Goal: Information Seeking & Learning: Learn about a topic

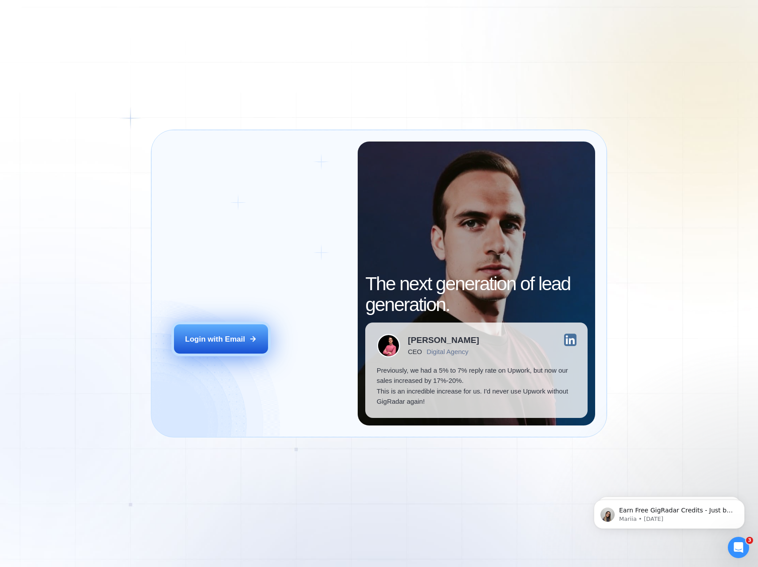
click at [227, 346] on button "Login with Email" at bounding box center [221, 338] width 94 height 29
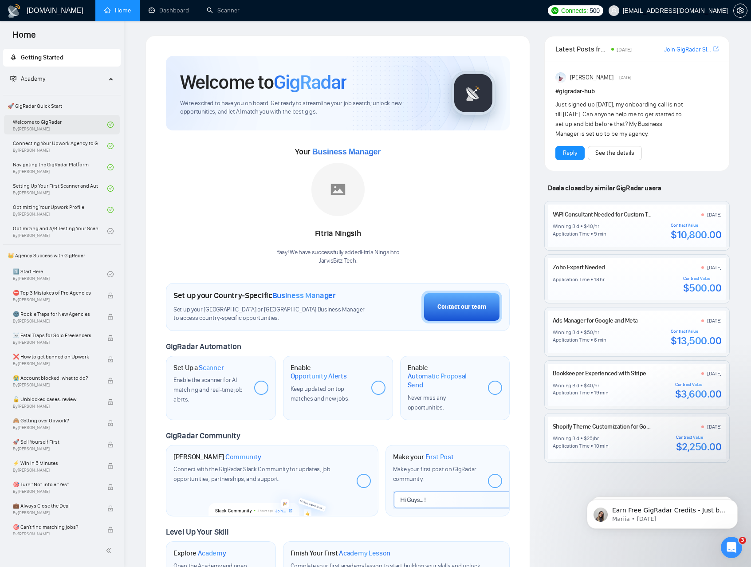
click at [56, 128] on link "Welcome to GigRadar By [PERSON_NAME]" at bounding box center [60, 125] width 94 height 20
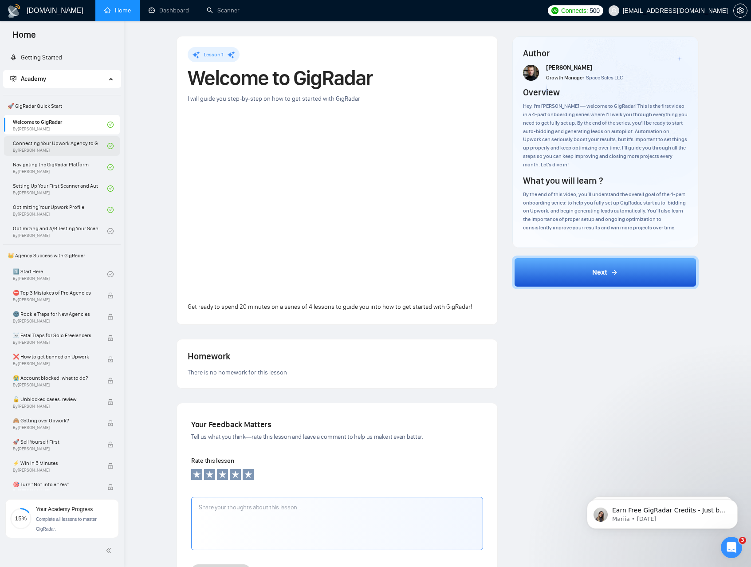
click at [64, 136] on link "Connecting Your Upwork Agency to GigRadar By [PERSON_NAME]" at bounding box center [60, 146] width 94 height 20
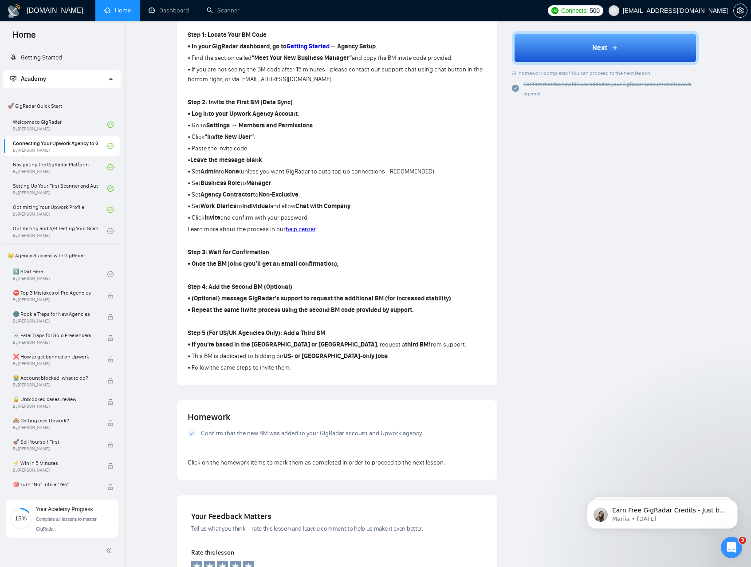
scroll to position [334, 0]
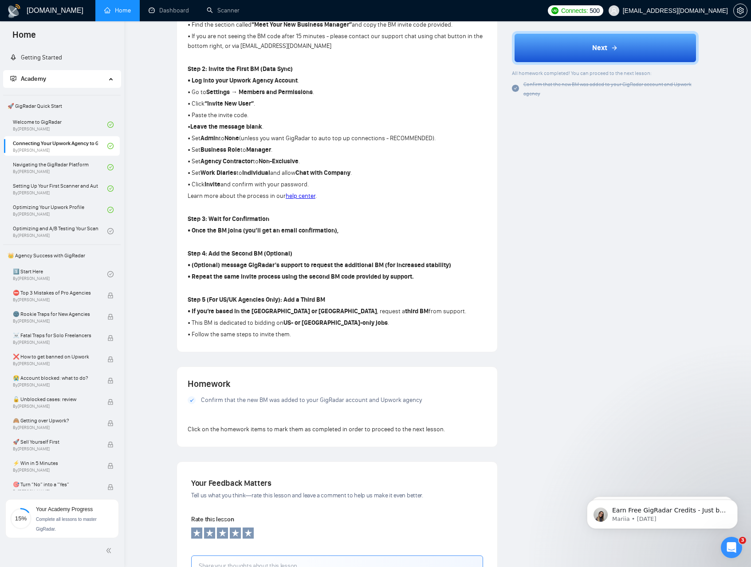
click at [304, 335] on p "• Follow the same steps to invite them." at bounding box center [337, 335] width 299 height 10
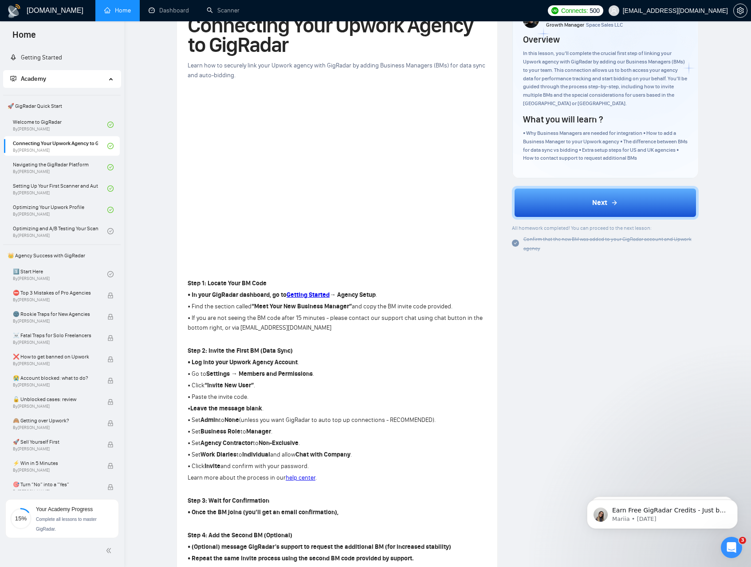
scroll to position [0, 0]
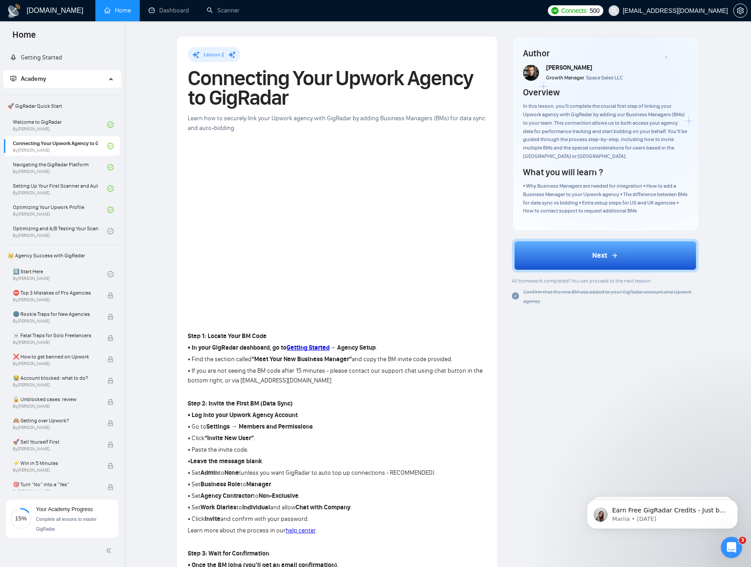
click at [305, 333] on p "Step 1: Locate Your BM Code" at bounding box center [337, 336] width 299 height 10
click at [198, 361] on p "• Find the section called “Meet Your New Business Manager” and copy the BM invi…" at bounding box center [337, 359] width 299 height 10
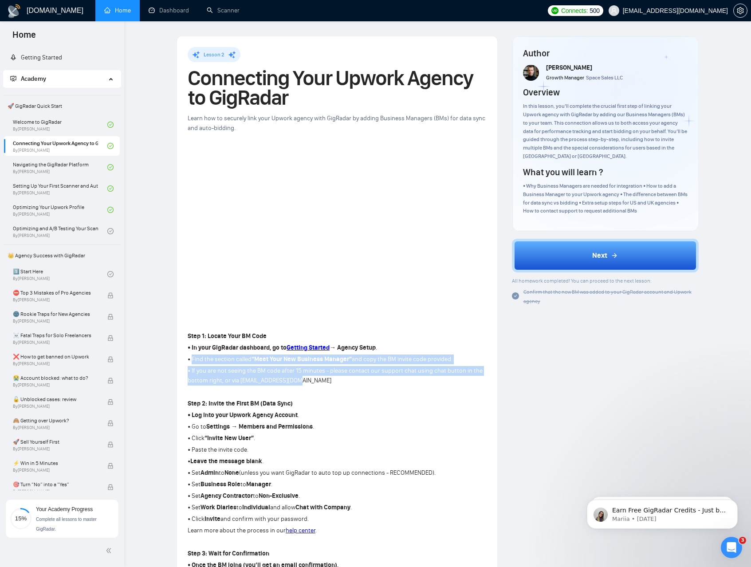
drag, startPoint x: 194, startPoint y: 359, endPoint x: 452, endPoint y: 390, distance: 259.9
click at [475, 384] on div "Step 1: Locate Your BM Code • In your GigRadar dashboard, go to Getting Started…" at bounding box center [337, 503] width 299 height 346
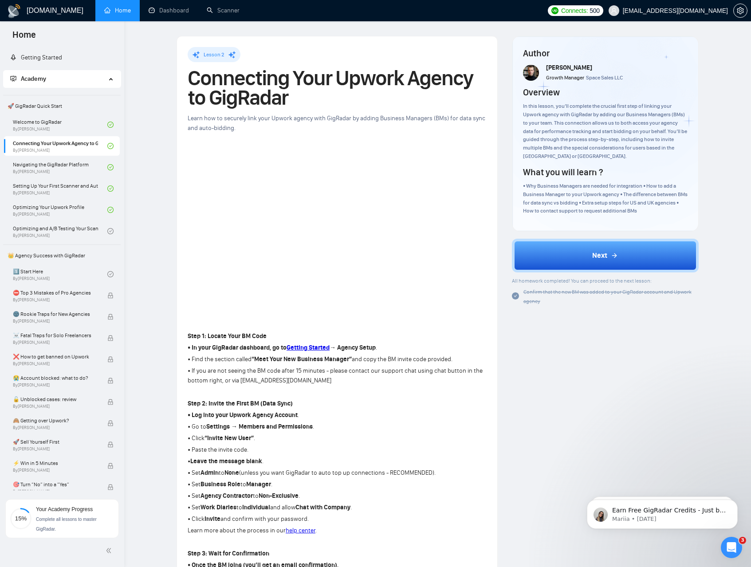
click at [362, 393] on p at bounding box center [337, 392] width 299 height 10
click at [43, 234] on link "Optimizing and A/B Testing Your Scanner for Better Results By [PERSON_NAME]" at bounding box center [60, 231] width 94 height 20
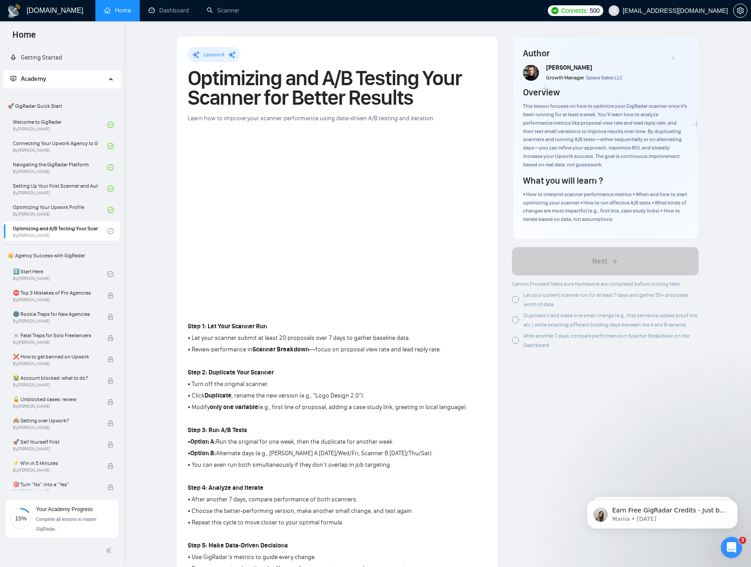
scroll to position [219, 0]
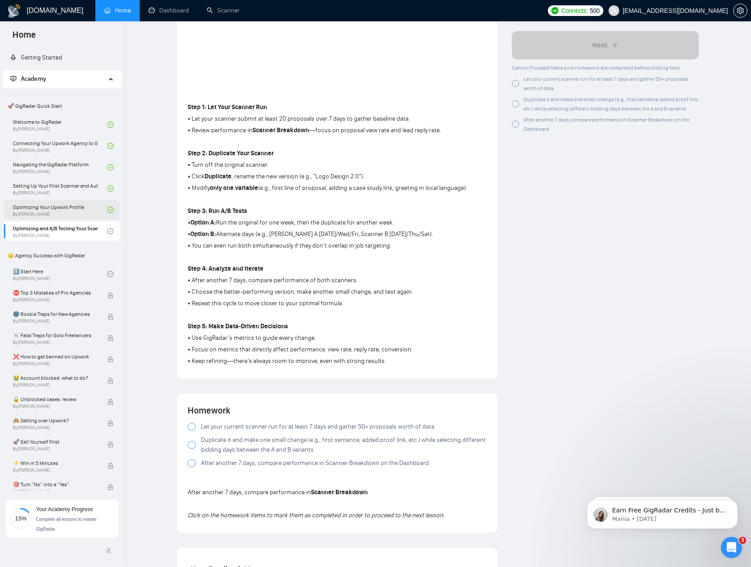
click at [75, 204] on link "Optimizing Your Upwork Profile By [PERSON_NAME]" at bounding box center [60, 210] width 94 height 20
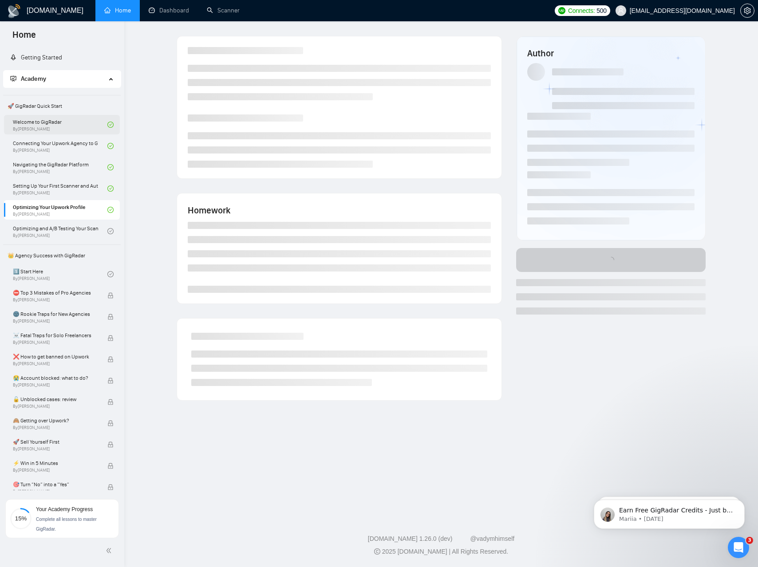
click at [62, 126] on link "Welcome to GigRadar By [PERSON_NAME]" at bounding box center [60, 125] width 94 height 20
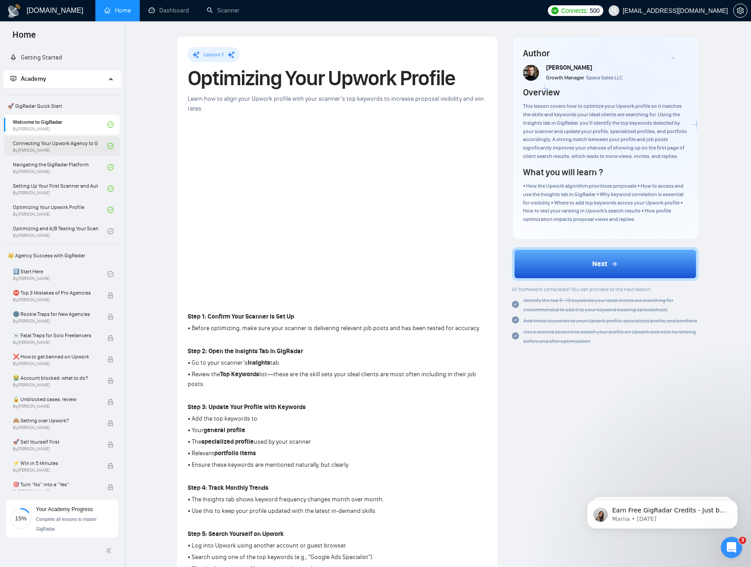
click at [63, 147] on link "Connecting Your Upwork Agency to GigRadar By [PERSON_NAME]" at bounding box center [60, 146] width 94 height 20
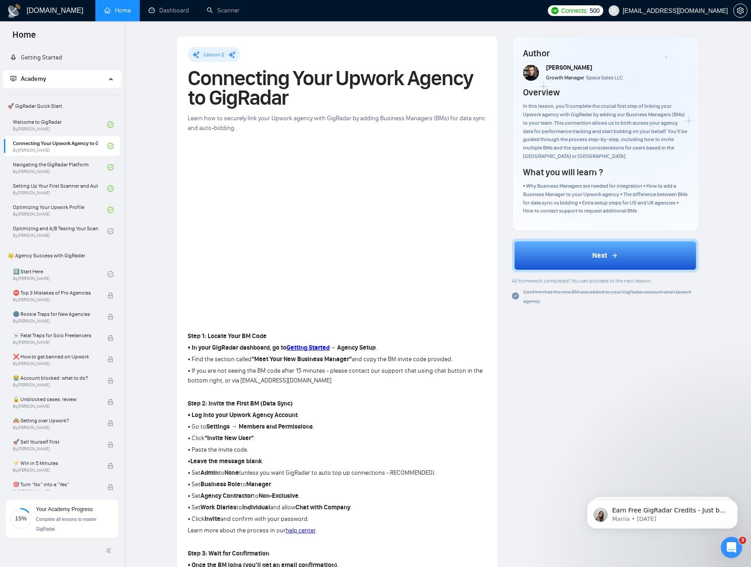
click at [551, 140] on div "In this lesson, you’ll complete the crucial first step of linking your Upwork a…" at bounding box center [605, 131] width 165 height 59
click at [551, 141] on div "In this lesson, you’ll complete the crucial first step of linking your Upwork a…" at bounding box center [605, 131] width 165 height 59
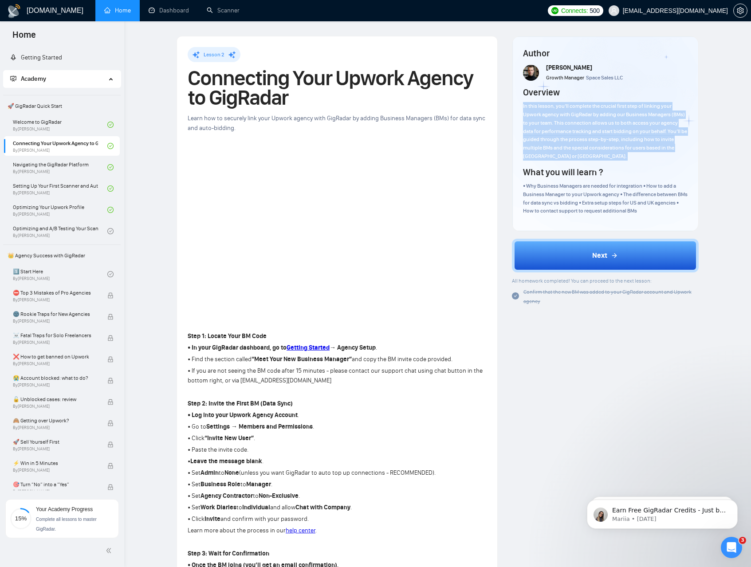
click at [552, 140] on div "In this lesson, you’ll complete the crucial first step of linking your Upwork a…" at bounding box center [605, 131] width 165 height 59
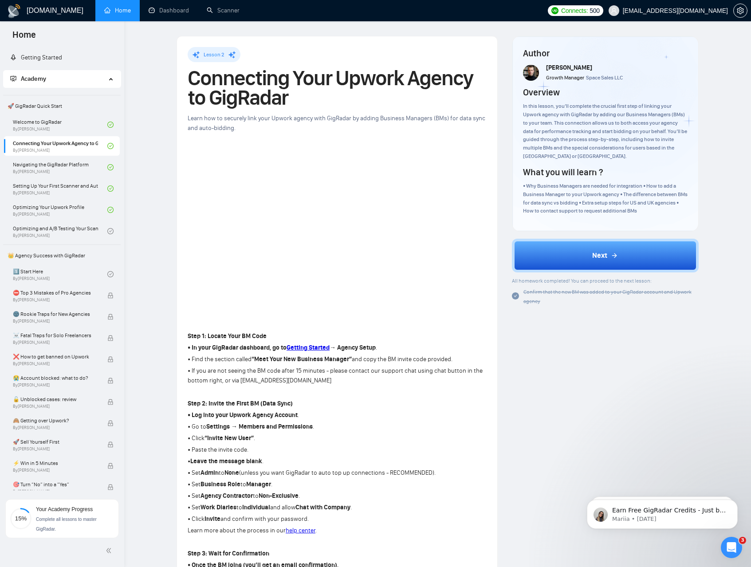
click at [595, 201] on div "• Why Business Managers are needed for integration • How to add a Business Mana…" at bounding box center [605, 198] width 165 height 33
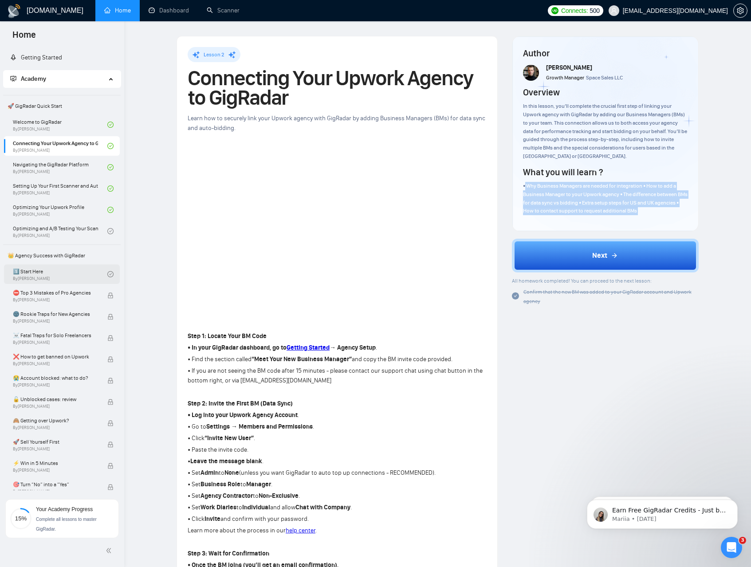
click at [52, 278] on link "1️⃣ Start Here By [PERSON_NAME]" at bounding box center [60, 274] width 94 height 20
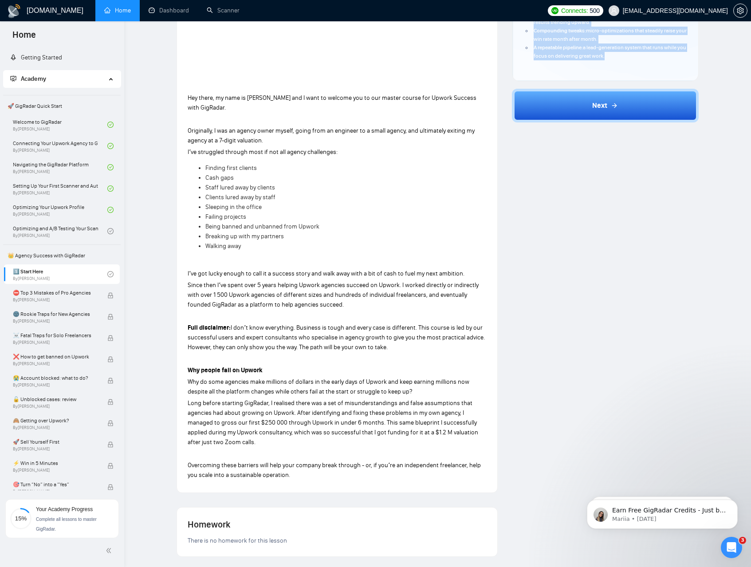
scroll to position [68, 0]
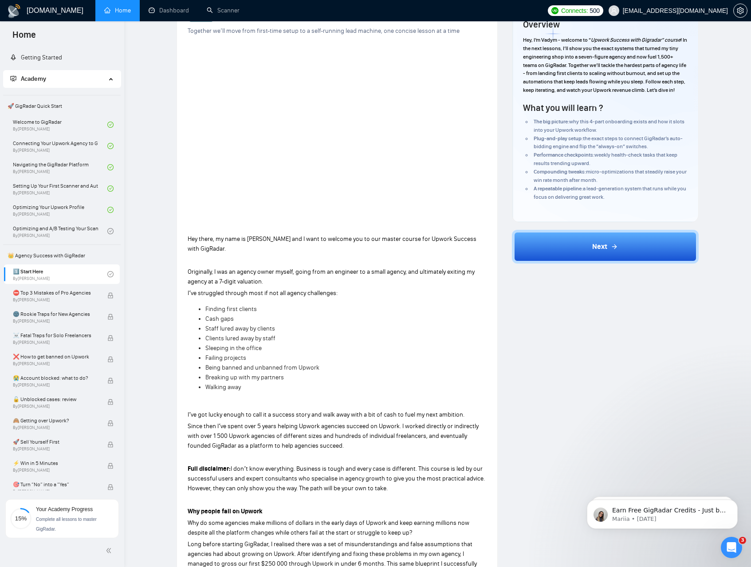
click at [243, 305] on span "Finding first clients" at bounding box center [230, 309] width 51 height 8
click at [267, 325] on span "Staff lured away by clients" at bounding box center [240, 329] width 70 height 8
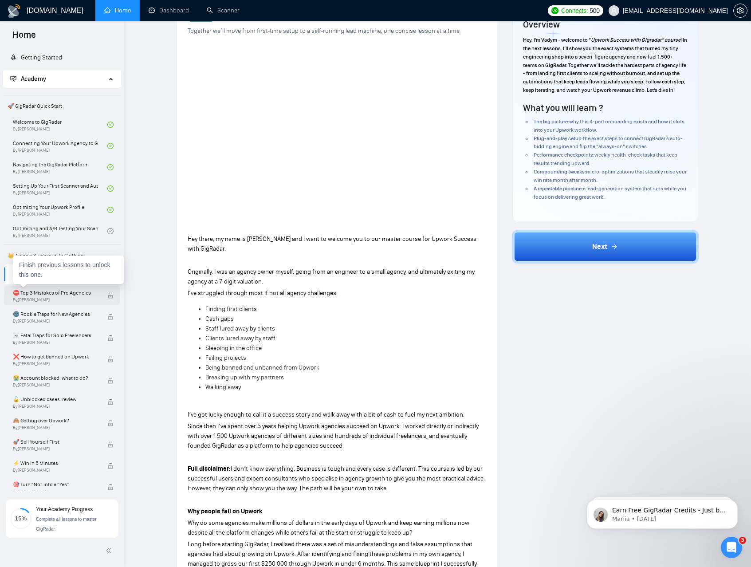
click at [37, 289] on span "⛔ Top 3 Mistakes of Pro Agencies" at bounding box center [55, 292] width 85 height 9
click at [48, 319] on span "By [PERSON_NAME]" at bounding box center [55, 320] width 85 height 5
click at [47, 337] on div "Finish previous lessons to unlock this one." at bounding box center [68, 333] width 111 height 28
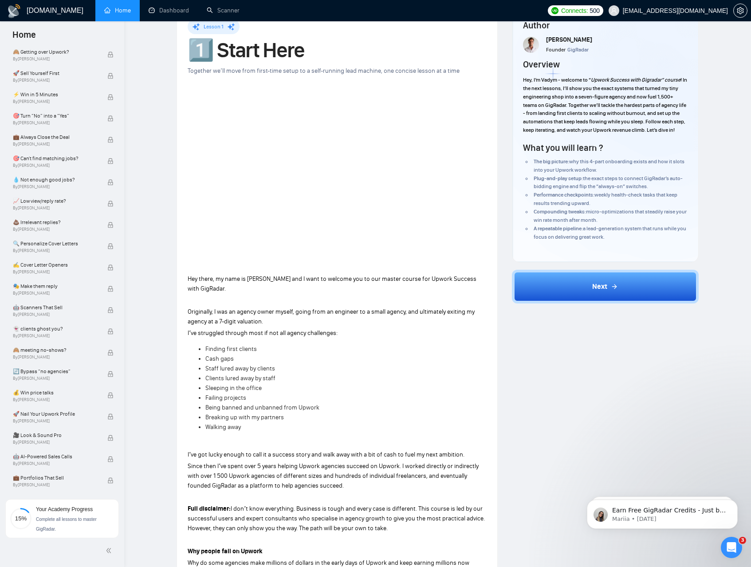
scroll to position [0, 0]
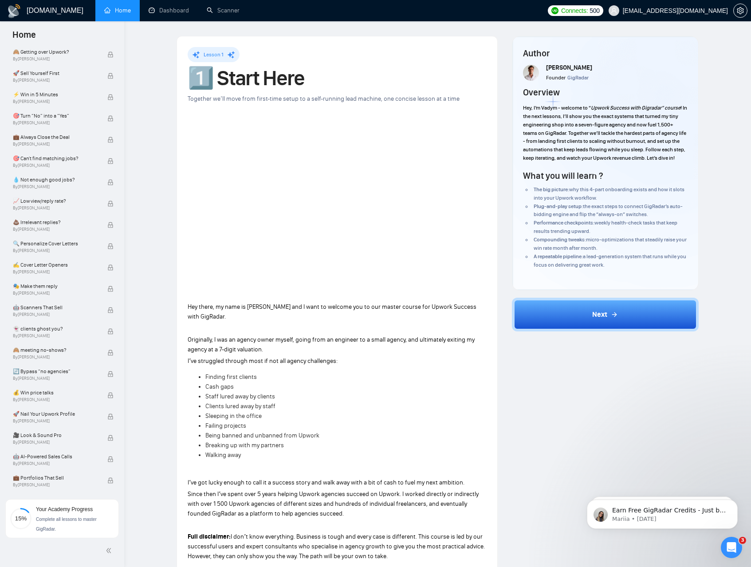
click at [666, 109] on em "Upwork Success with Gigradar” course" at bounding box center [636, 108] width 90 height 6
click at [588, 9] on span "Connects:" at bounding box center [574, 11] width 27 height 10
click at [595, 121] on p "Hey, I’m Vadym - welcome to “ Upwork Success with Gigradar” course ! In the nex…" at bounding box center [605, 133] width 165 height 59
click at [592, 111] on p "Hey, I’m Vadym - welcome to “ Upwork Success with Gigradar” course ! In the nex…" at bounding box center [605, 133] width 165 height 59
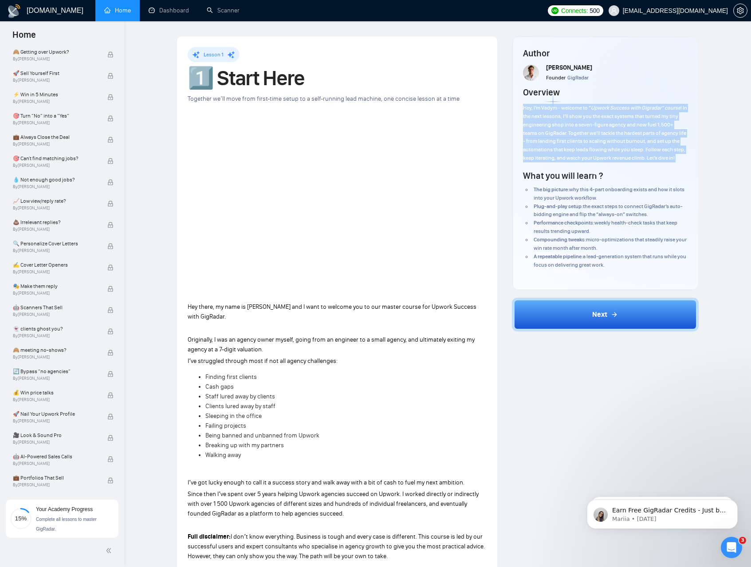
click at [592, 111] on p "Hey, I’m Vadym - welcome to “ Upwork Success with Gigradar” course ! In the nex…" at bounding box center [605, 133] width 165 height 59
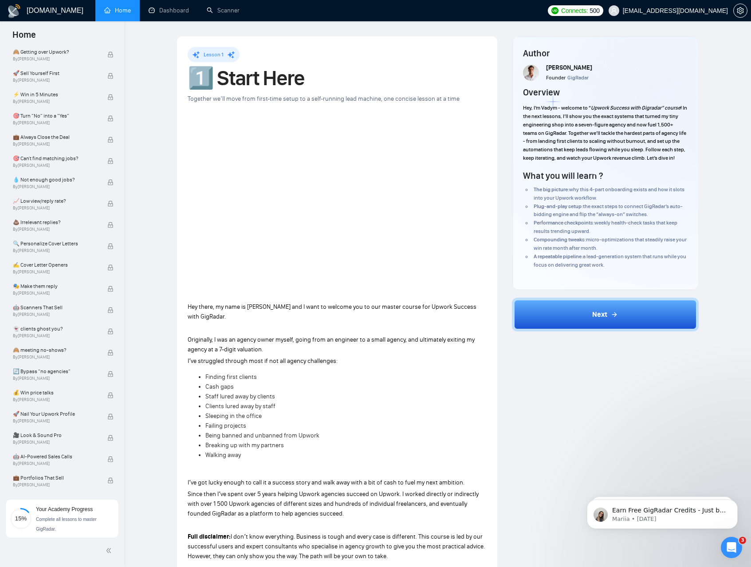
click at [574, 182] on h4 "What you will learn ?" at bounding box center [563, 175] width 80 height 12
